Goal: Task Accomplishment & Management: Manage account settings

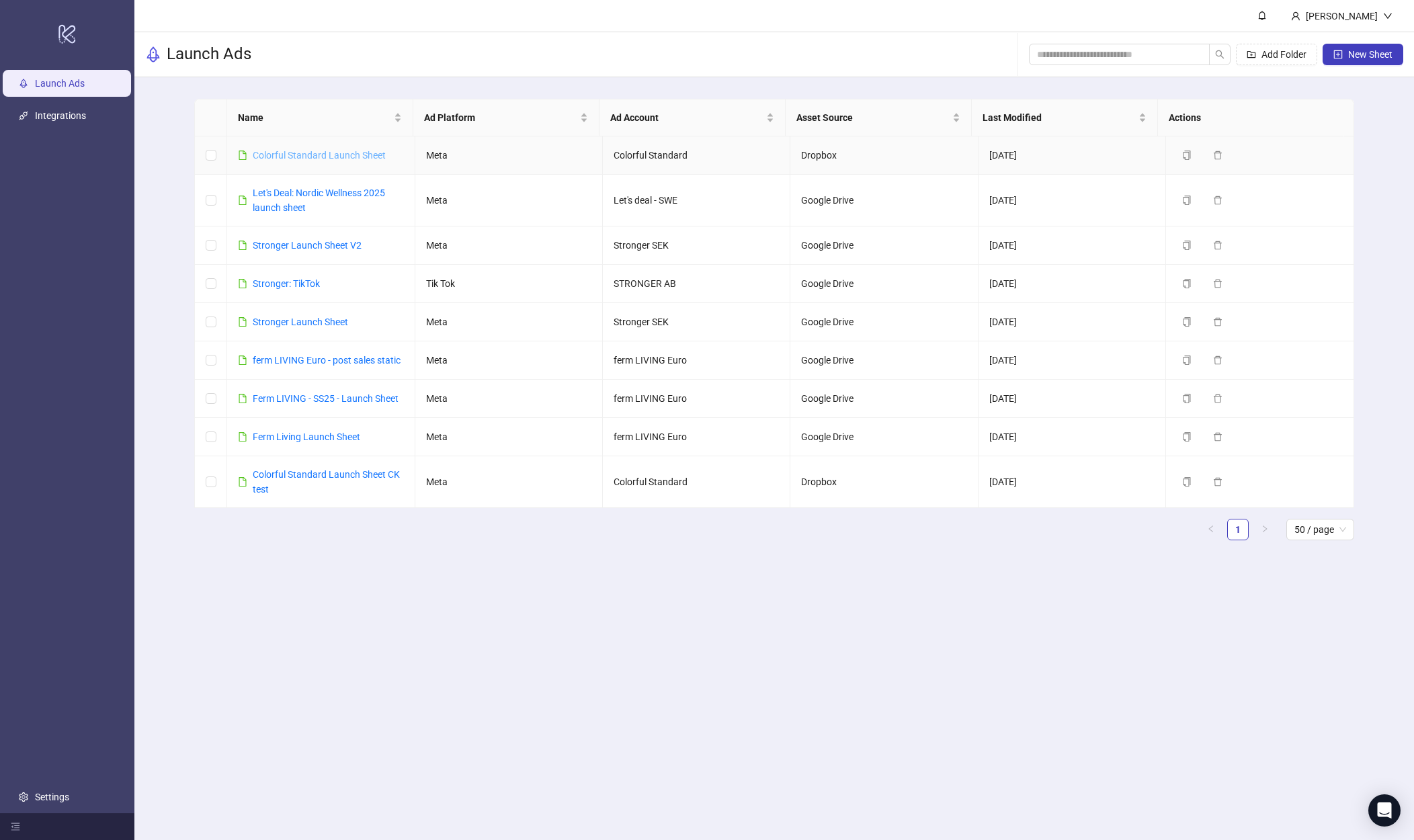
click at [325, 157] on link "Colorful Standard Launch Sheet" at bounding box center [319, 155] width 133 height 11
click at [319, 248] on link "Stronger Launch Sheet V2" at bounding box center [307, 245] width 109 height 11
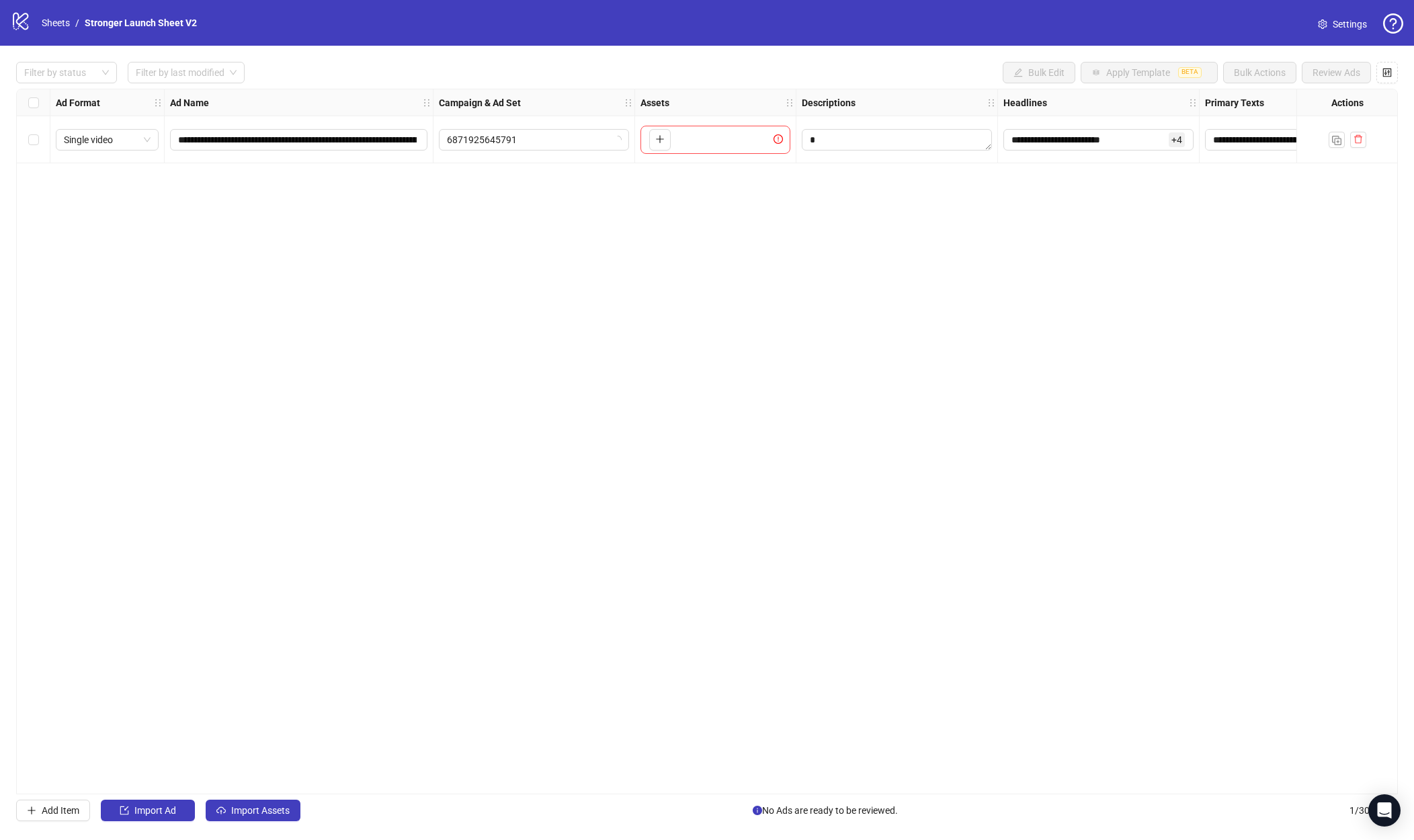
click at [1346, 23] on span "Settings" at bounding box center [1350, 24] width 34 height 15
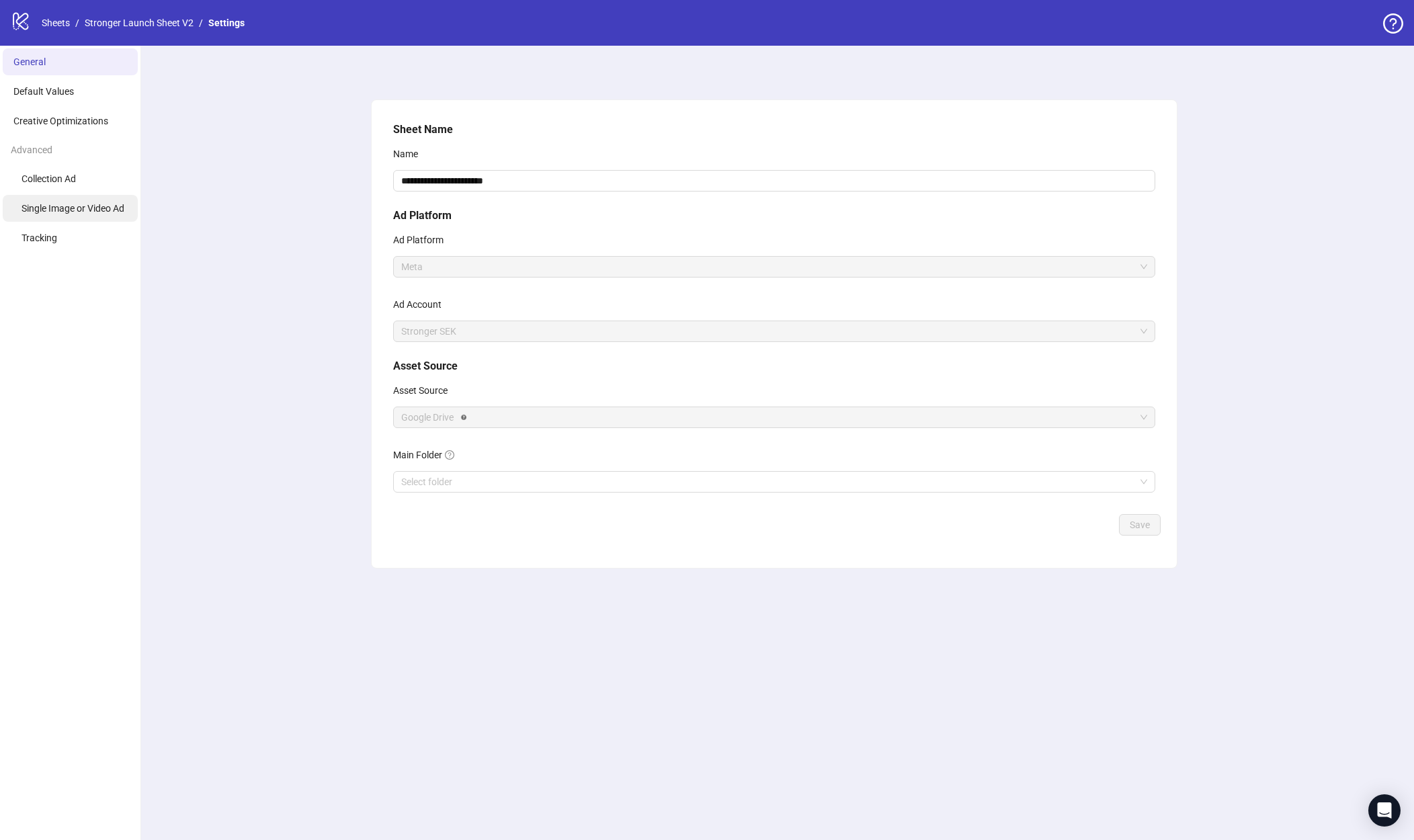
click at [66, 195] on li "Single Image or Video Ad" at bounding box center [70, 208] width 135 height 27
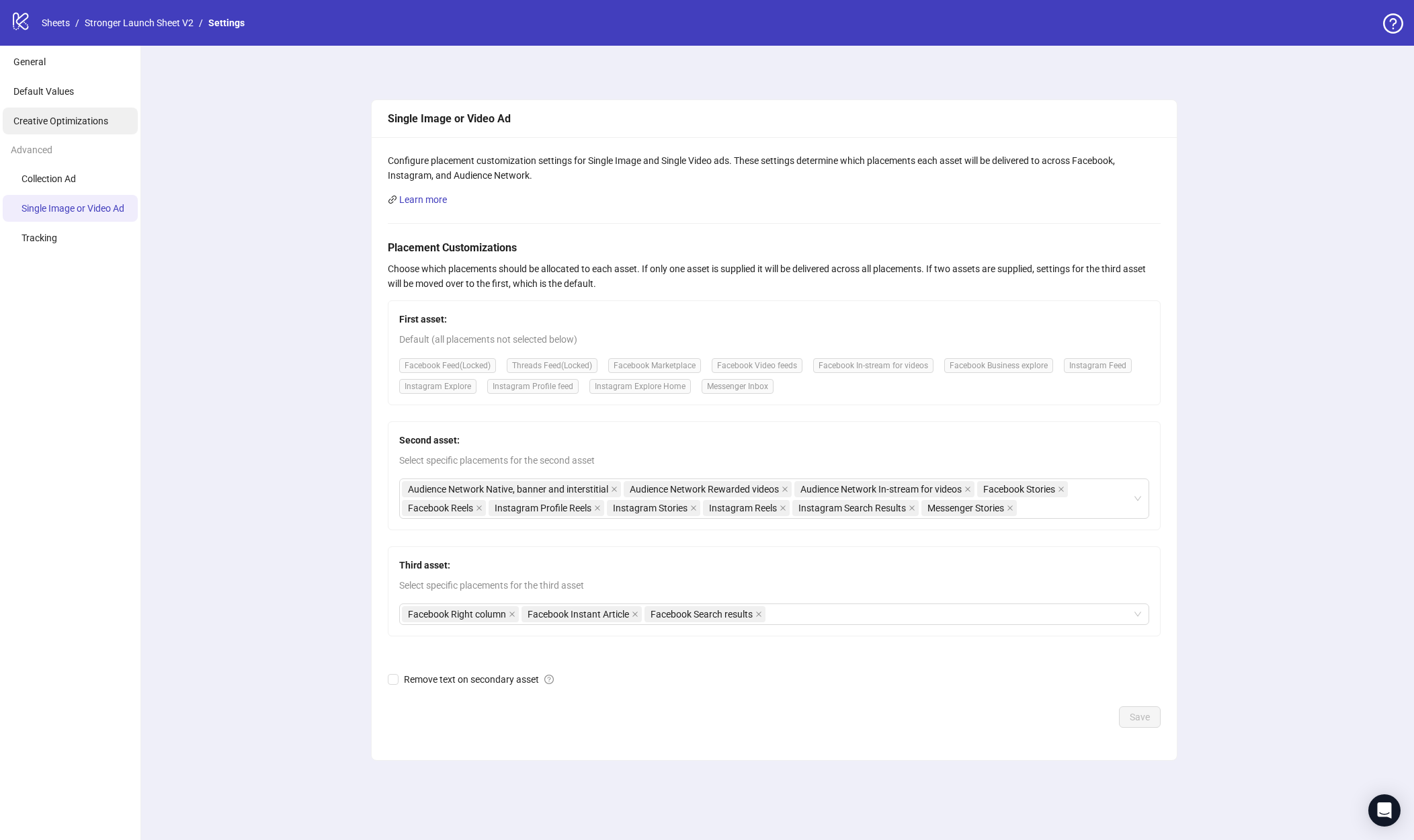
click at [52, 126] on li "Creative Optimizations" at bounding box center [70, 121] width 135 height 27
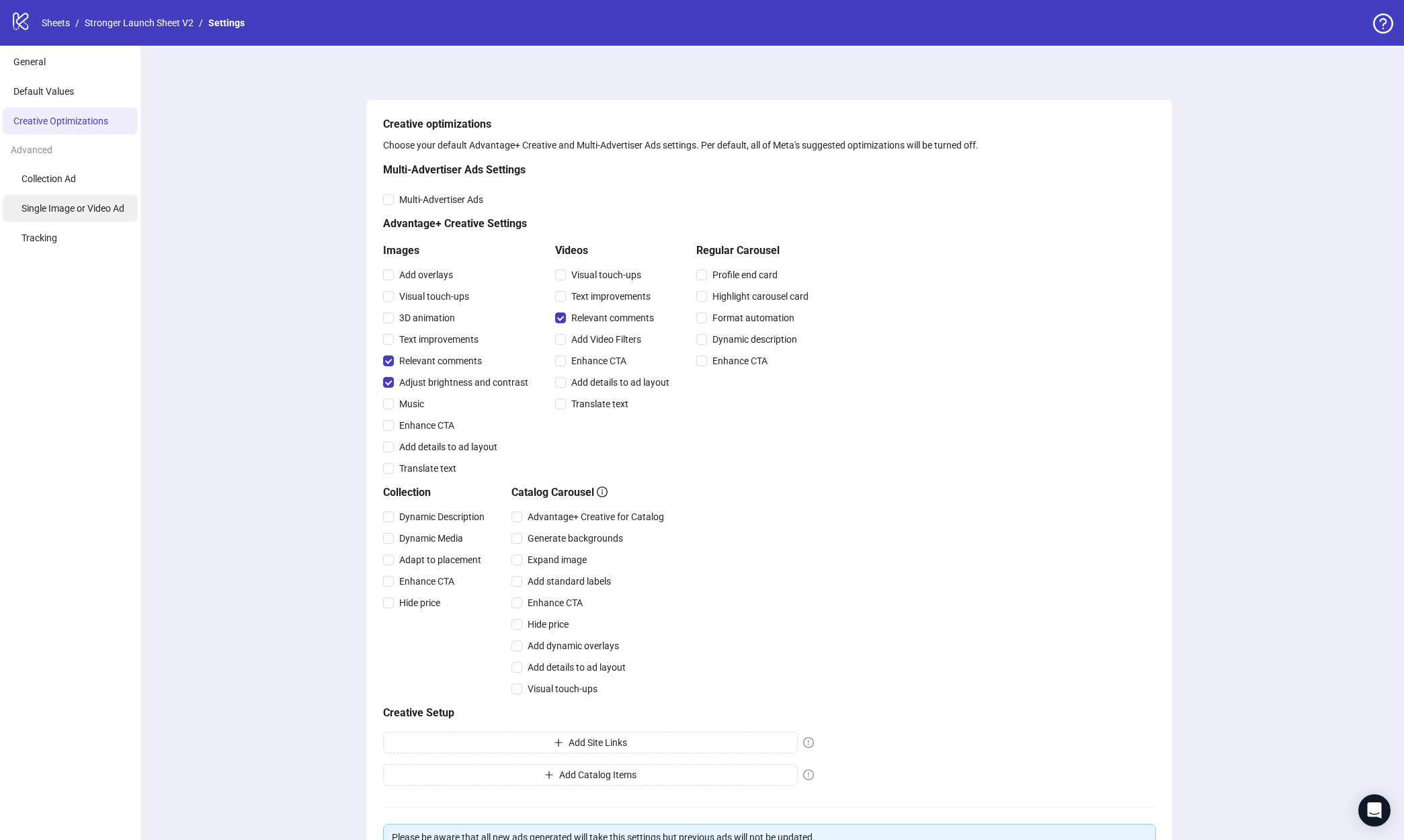
click at [69, 203] on span "Single Image or Video Ad" at bounding box center [73, 208] width 103 height 11
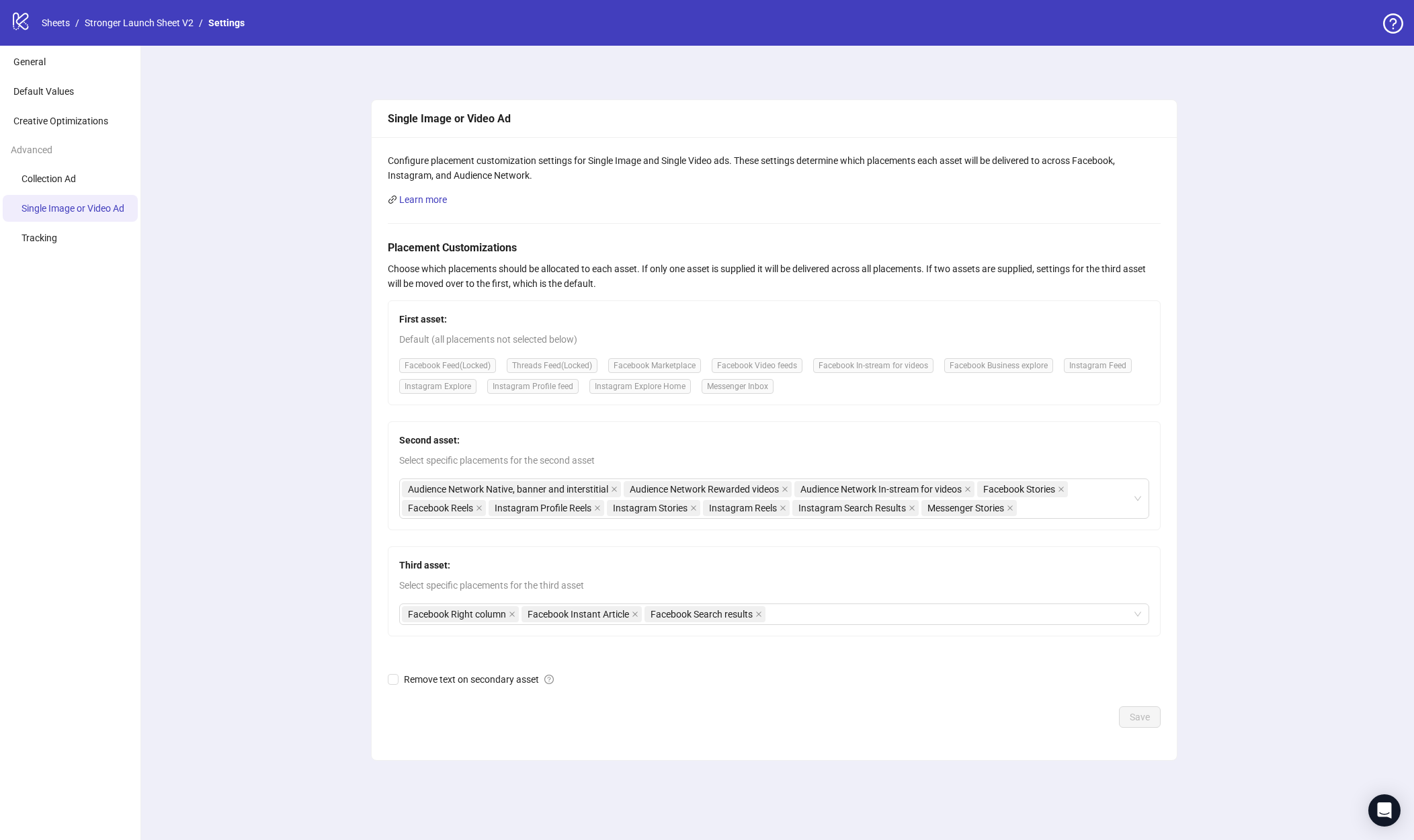
click at [1393, 28] on icon "question-circle" at bounding box center [1393, 23] width 7 height 11
click at [834, 192] on div "Learn more" at bounding box center [774, 199] width 773 height 15
click at [669, 159] on div "Configure placement customization settings for Single Image and Single Video ad…" at bounding box center [774, 168] width 773 height 30
click at [315, 218] on div "Single Image or Video Ad Configure placement customization settings for Single …" at bounding box center [774, 442] width 1280 height 794
